Goal: Find specific page/section: Find specific page/section

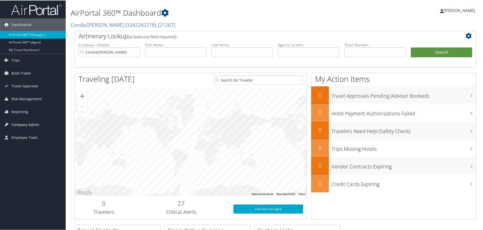
click at [25, 123] on span "Company Admin" at bounding box center [25, 124] width 28 height 13
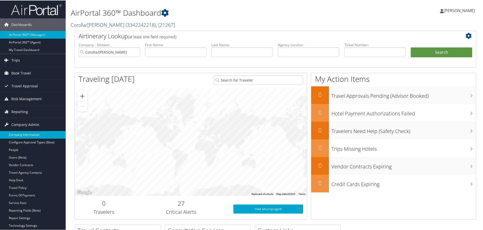
click at [26, 132] on link "Company Information" at bounding box center [33, 135] width 66 height 8
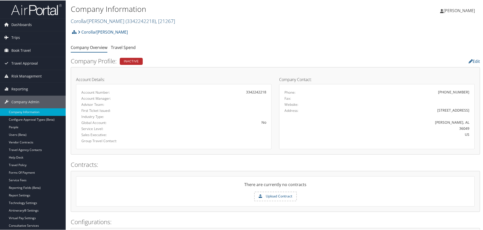
click at [130, 18] on span "( 3342242218 )" at bounding box center [140, 20] width 30 height 7
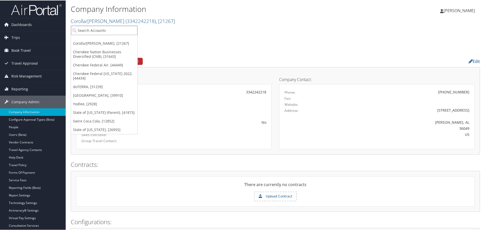
click at [115, 29] on input "search" at bounding box center [104, 29] width 66 height 9
type input "g"
click at [123, 31] on input "search" at bounding box center [104, 29] width 66 height 9
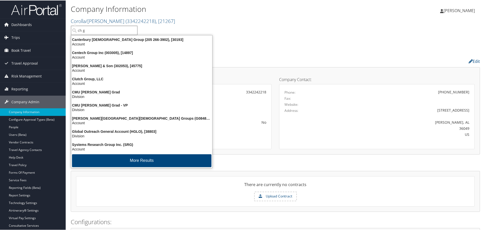
type input "ch gu"
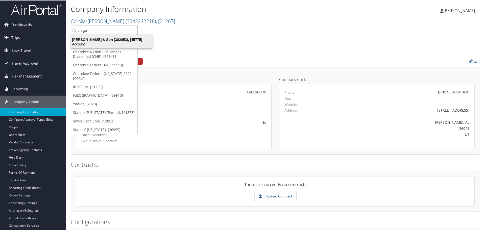
click at [123, 40] on div "[PERSON_NAME] & Son (302053), [45775]" at bounding box center [111, 39] width 87 height 5
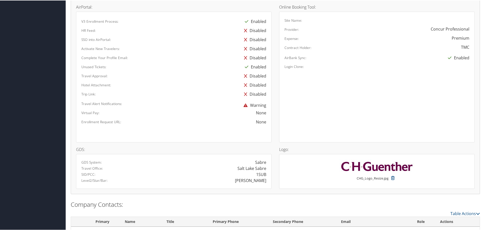
scroll to position [267, 0]
